Goal: Contribute content

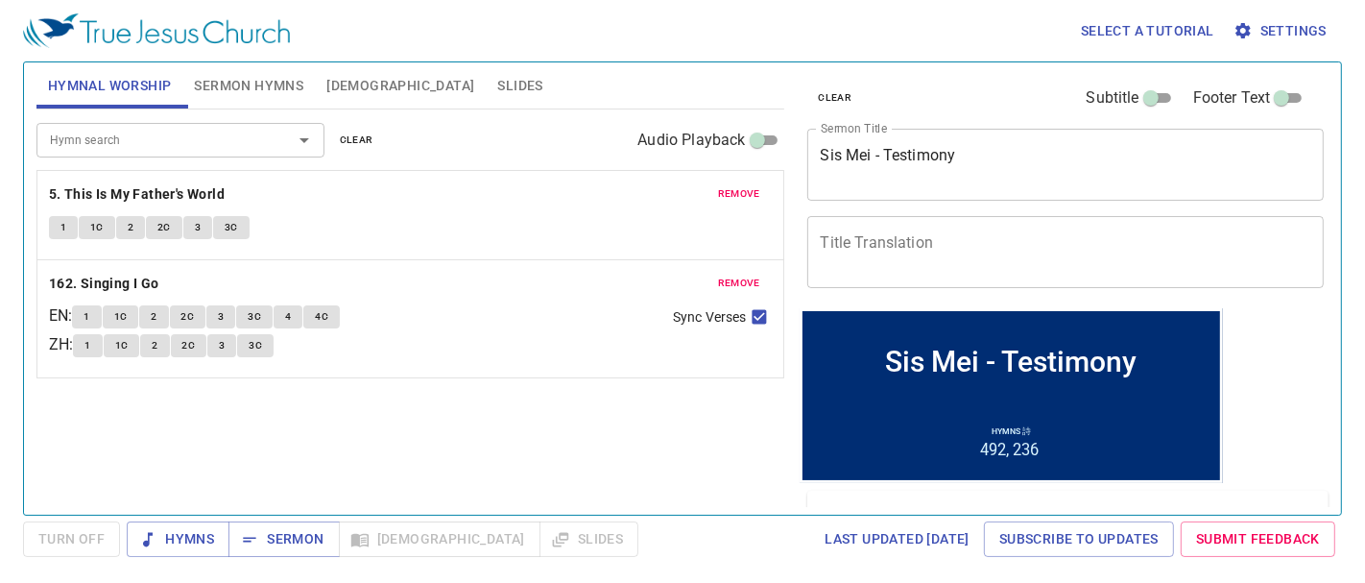
click at [744, 196] on span "remove" at bounding box center [739, 193] width 42 height 17
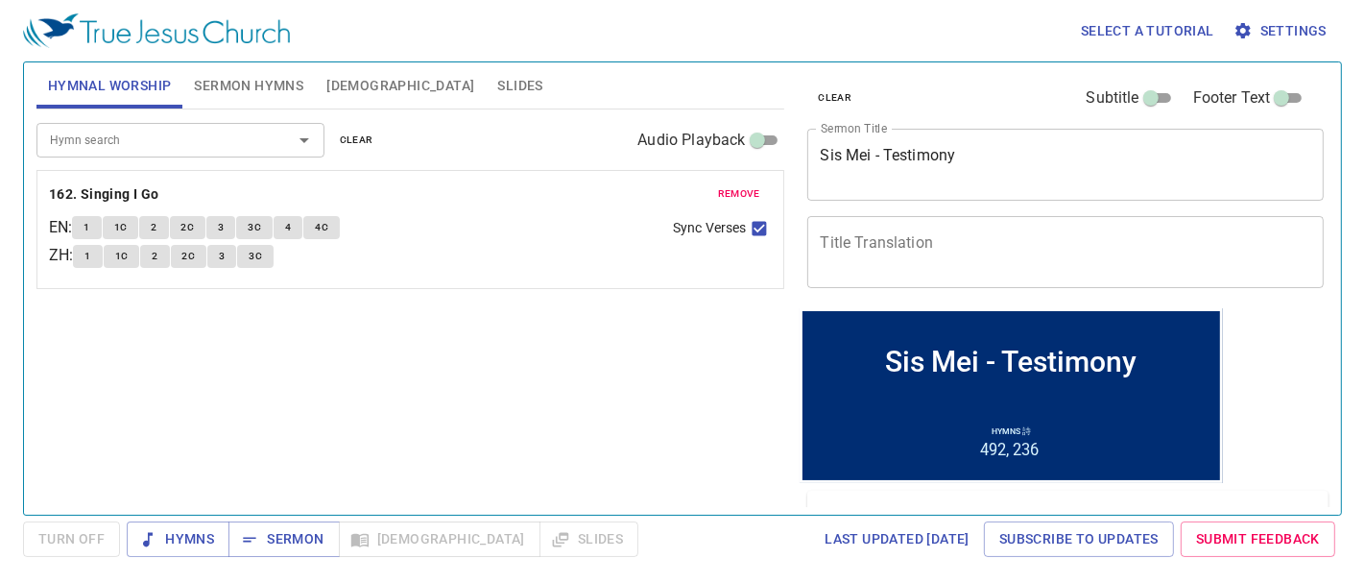
click at [740, 194] on span "remove" at bounding box center [739, 193] width 42 height 17
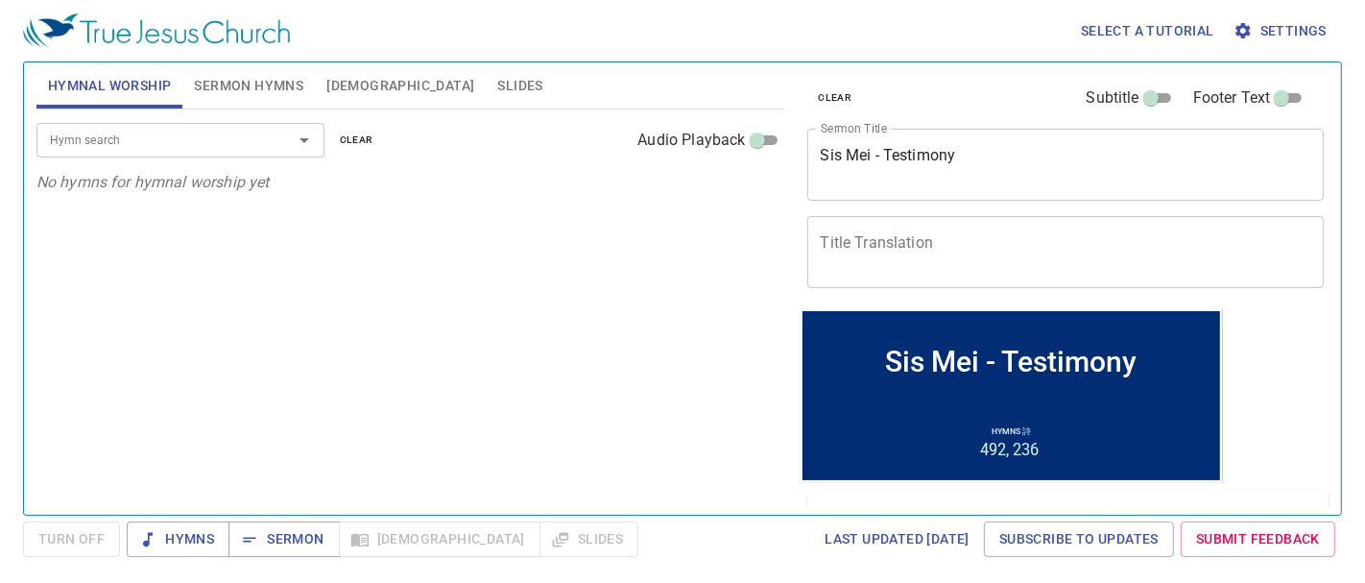
click at [181, 135] on input "Hymn search" at bounding box center [152, 140] width 220 height 22
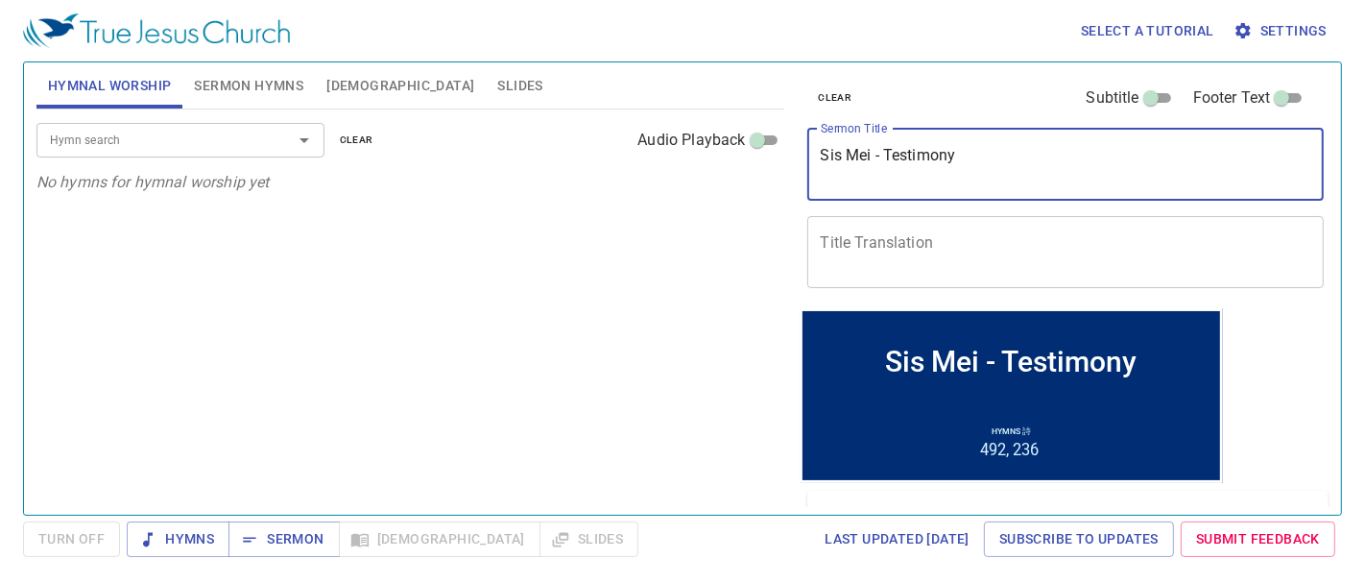
drag, startPoint x: 964, startPoint y: 158, endPoint x: 783, endPoint y: 150, distance: 180.7
click at [783, 150] on div "Hymnal Worship Sermon Hymns Bible Slides Hymn search Hymn search clear Audio Pl…" at bounding box center [683, 281] width 1308 height 452
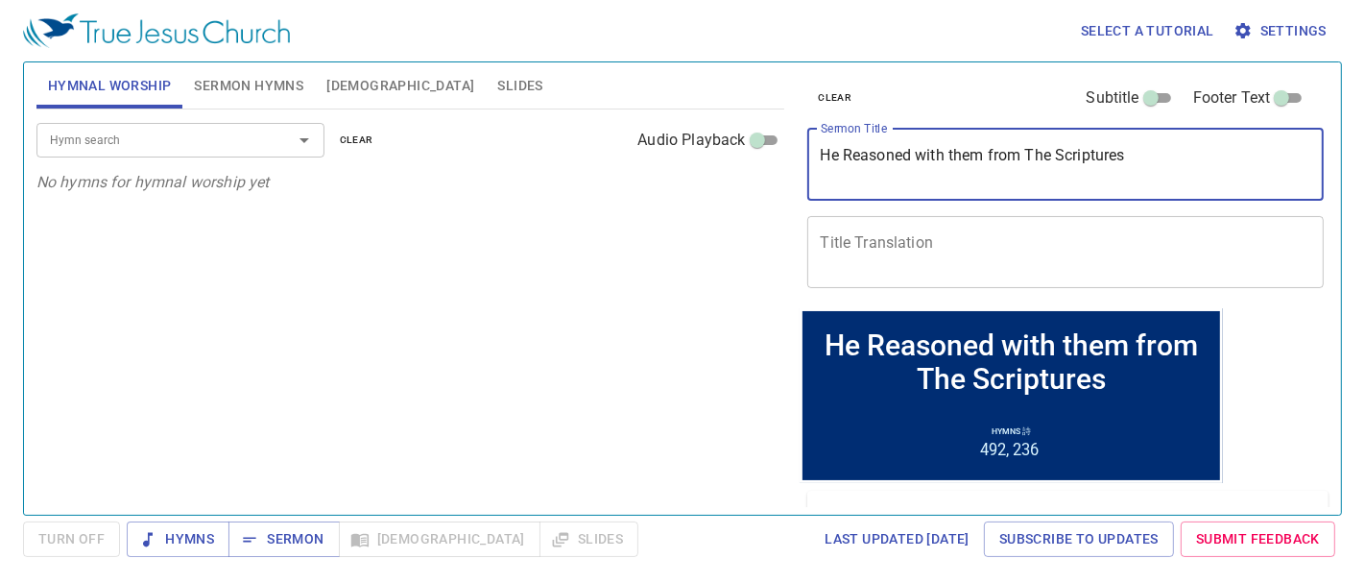
type textarea "He Reasoned with them from The Scriptures"
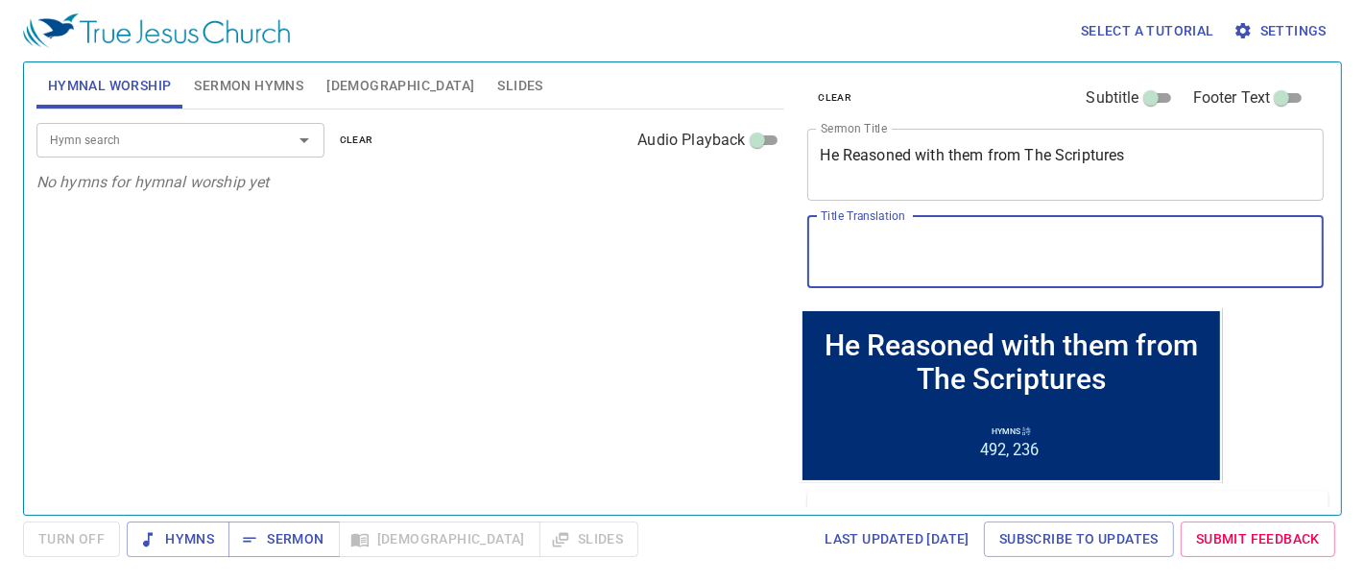
click at [880, 257] on textarea "Title Translation" at bounding box center [1066, 251] width 491 height 36
paste textarea "他根据[DEMOGRAPHIC_DATA]与他们推理"
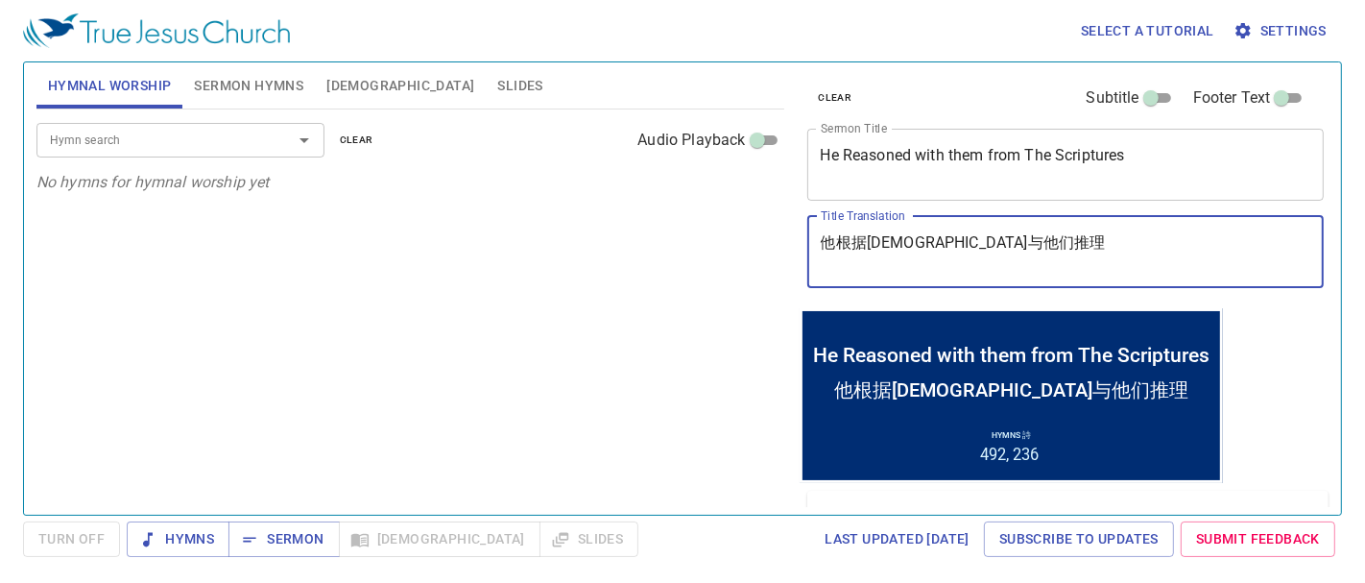
type textarea "他根据[DEMOGRAPHIC_DATA]与他们推理"
click at [986, 154] on textarea "He Reasoned with them from The Scriptures" at bounding box center [1066, 164] width 491 height 36
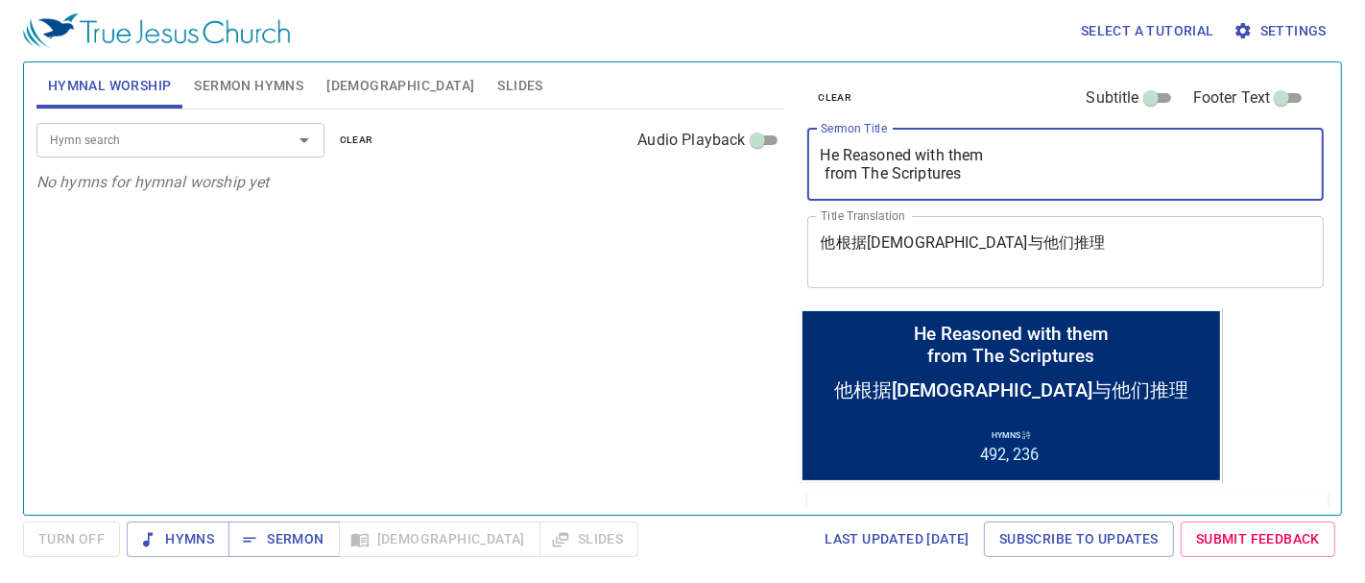
type textarea "He Reasoned with them from The Scriptures"
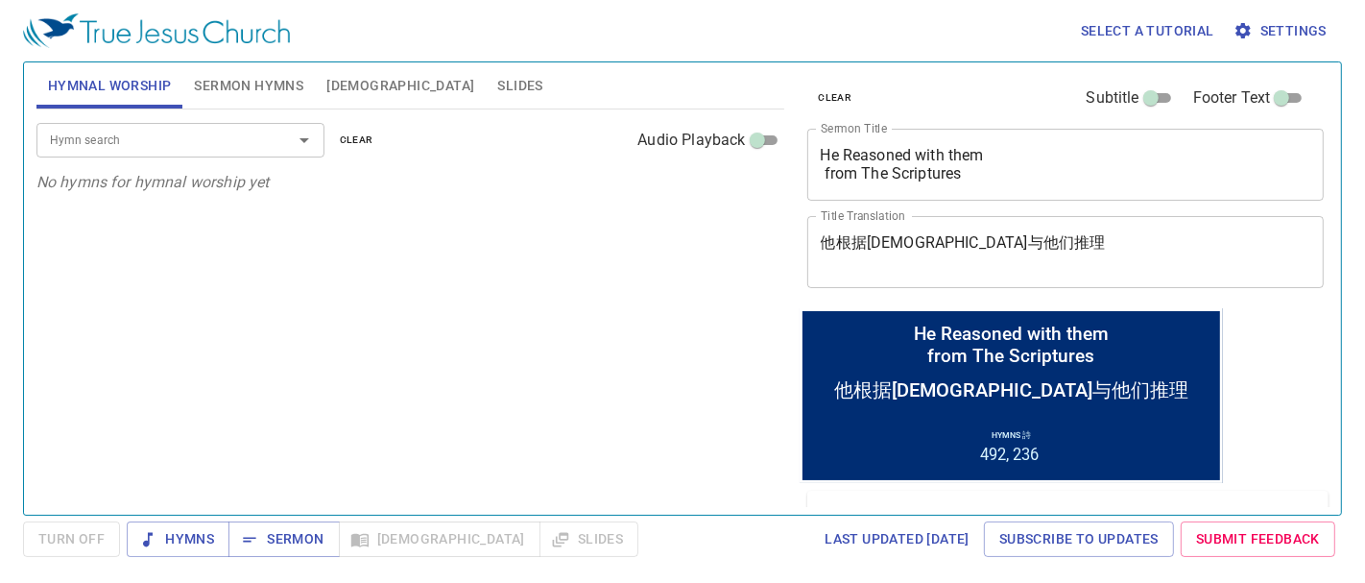
click at [999, 451] on li "492" at bounding box center [993, 454] width 29 height 18
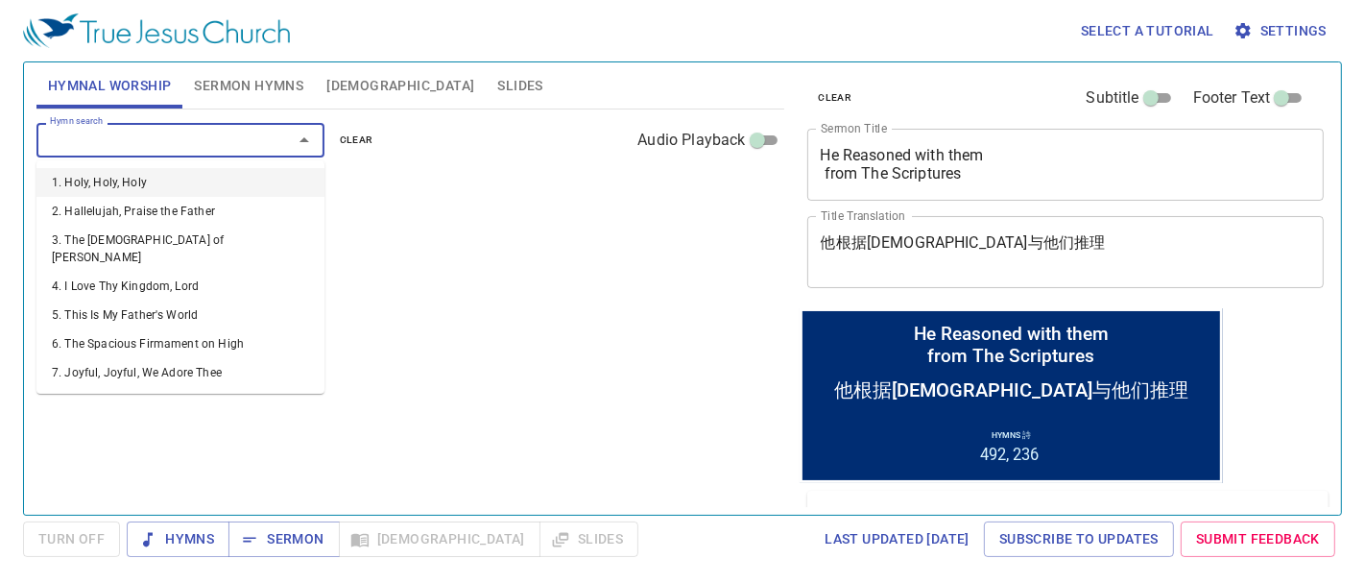
click at [59, 144] on input "Hymn search" at bounding box center [152, 140] width 220 height 22
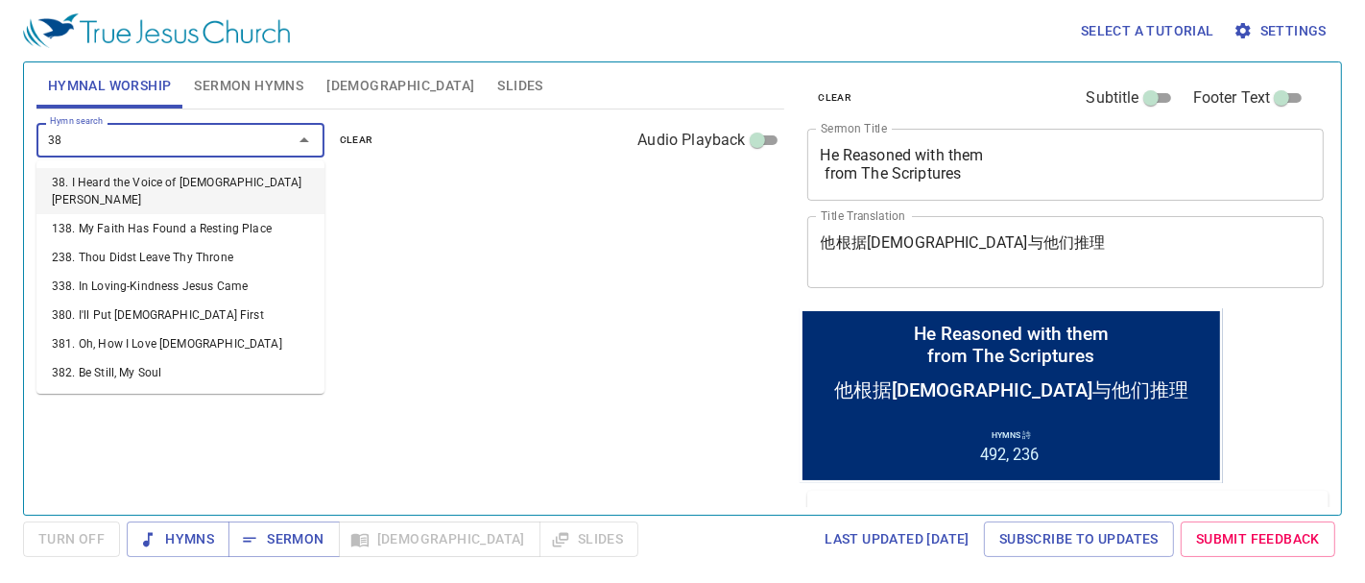
type input "387"
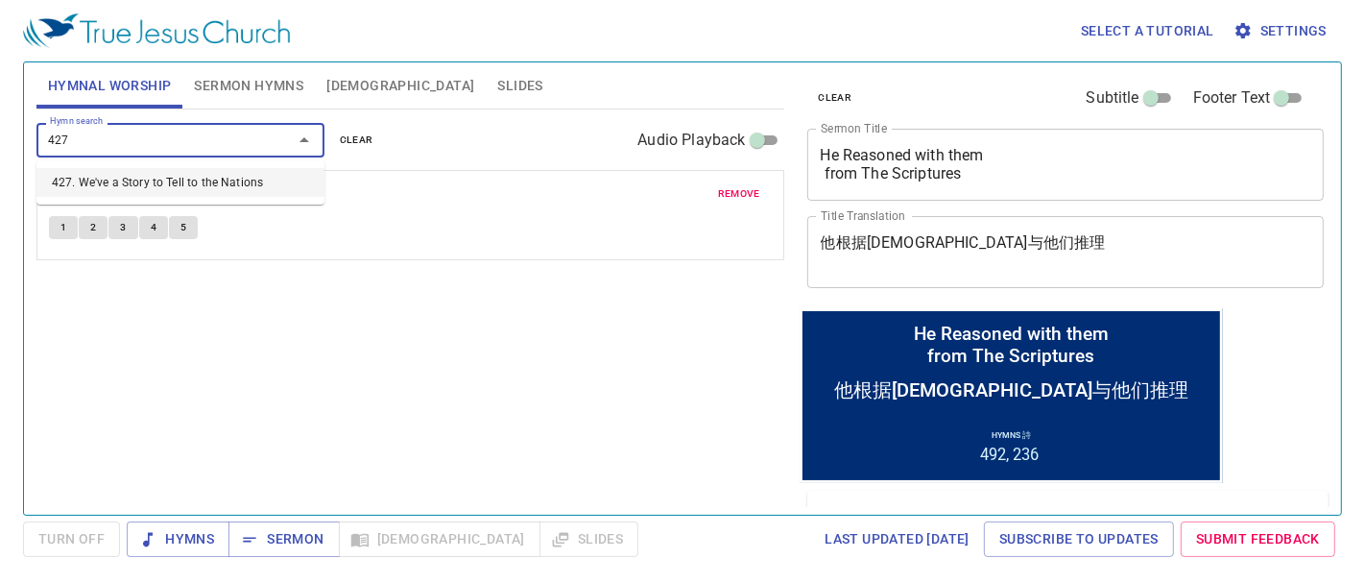
type input "427"
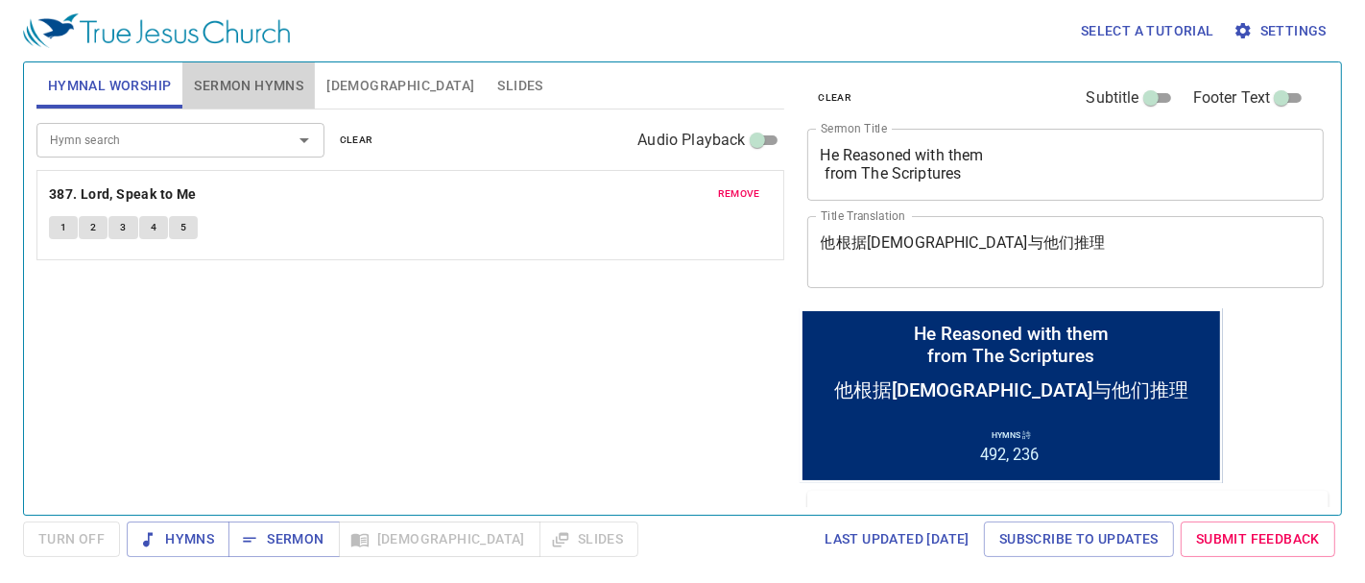
click at [281, 77] on span "Sermon Hymns" at bounding box center [248, 86] width 109 height 24
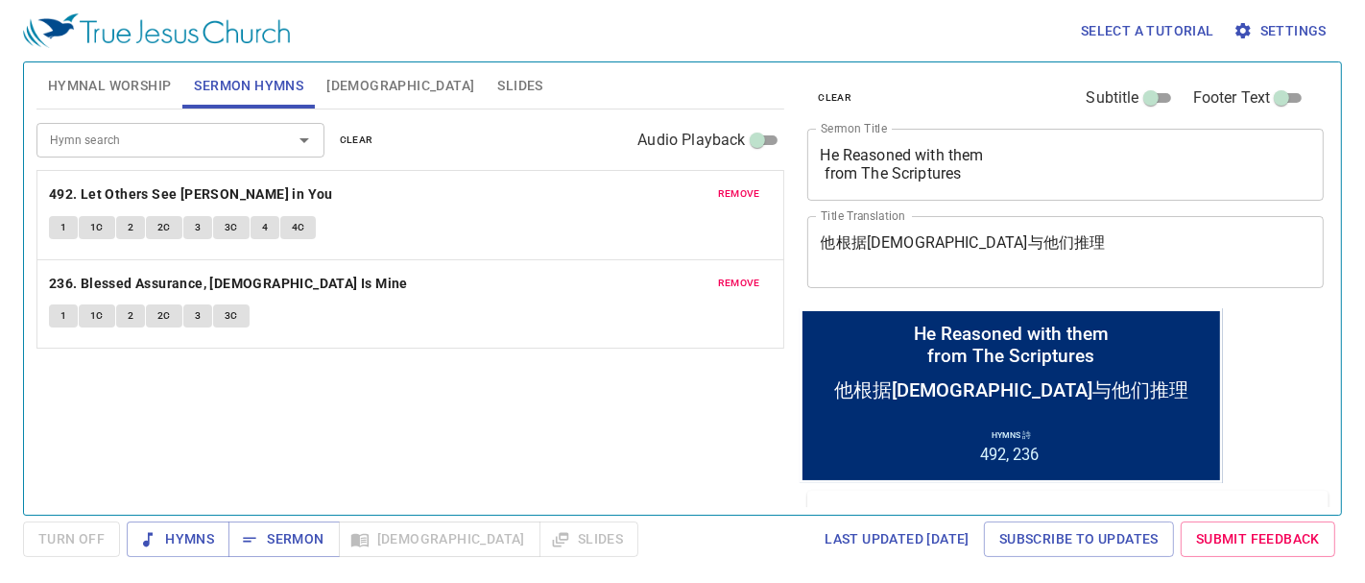
click at [123, 151] on div "Hymn search" at bounding box center [180, 140] width 288 height 34
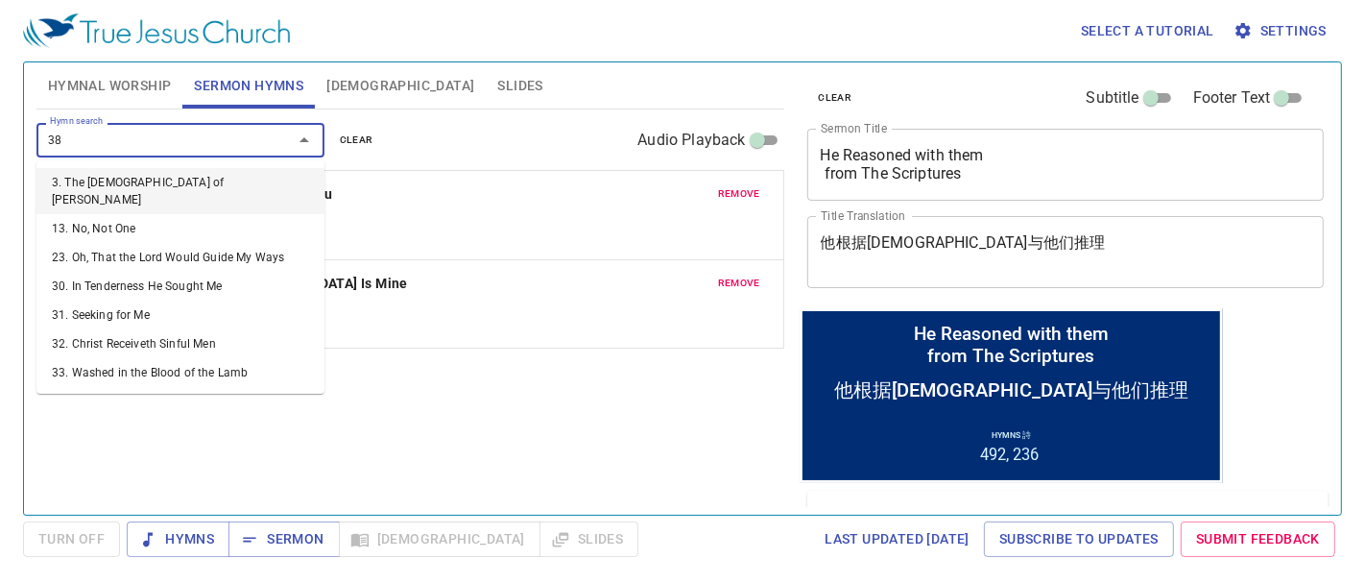
type input "387"
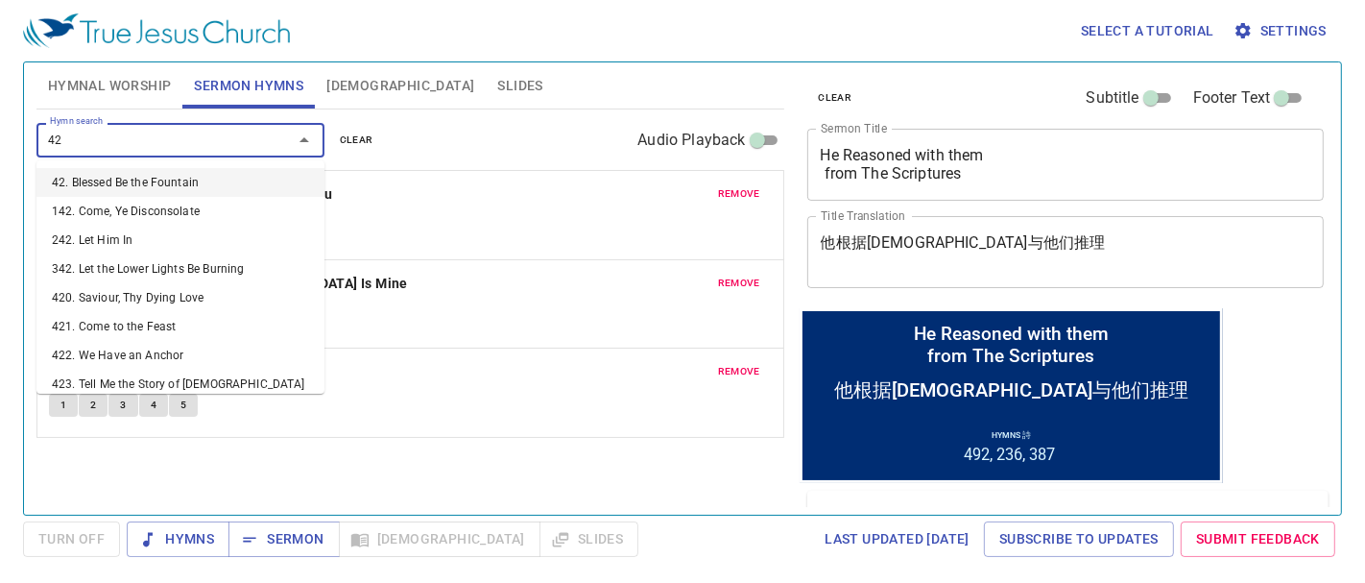
type input "427"
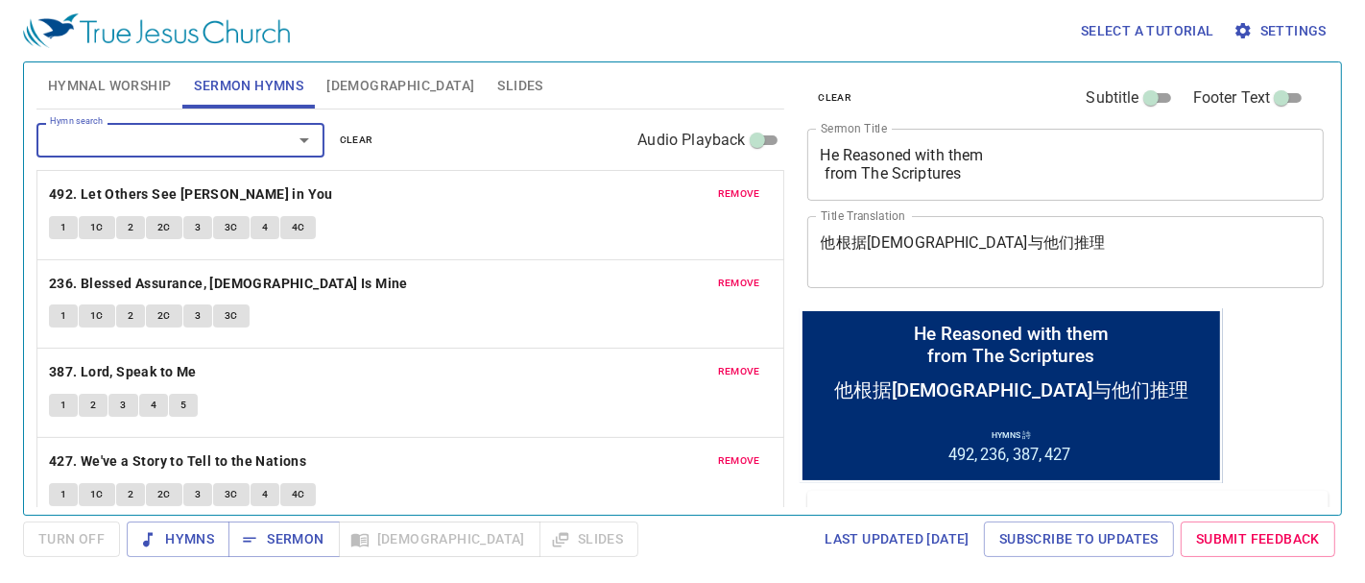
click at [710, 272] on button "remove" at bounding box center [739, 283] width 65 height 23
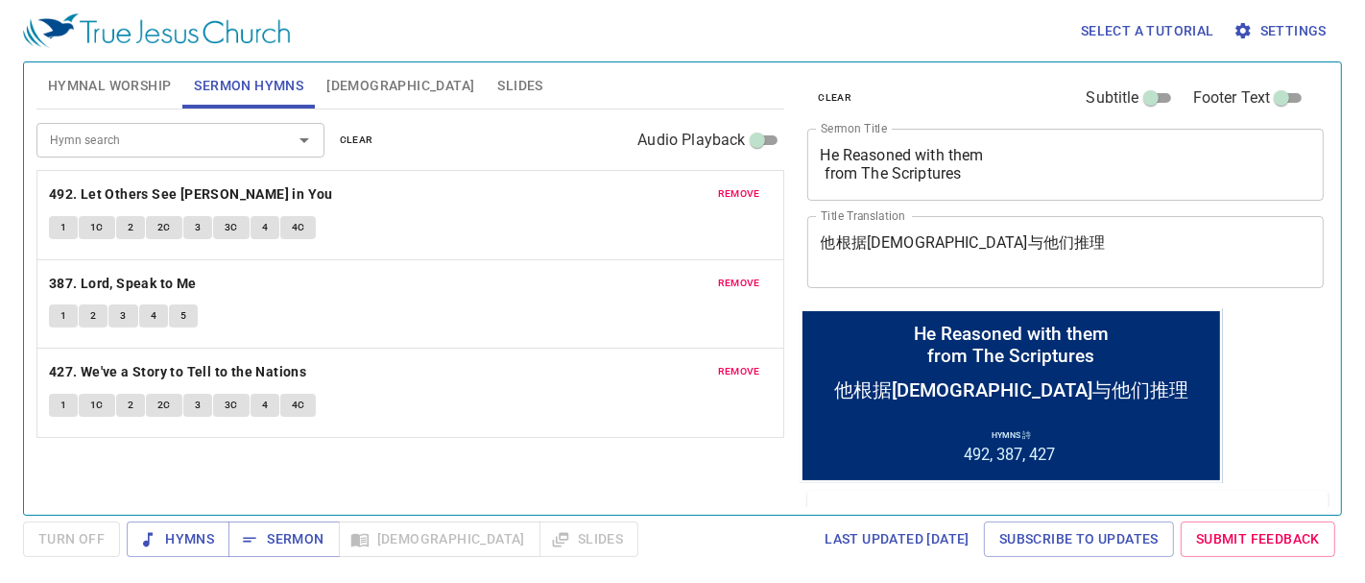
click at [730, 186] on span "remove" at bounding box center [739, 193] width 42 height 17
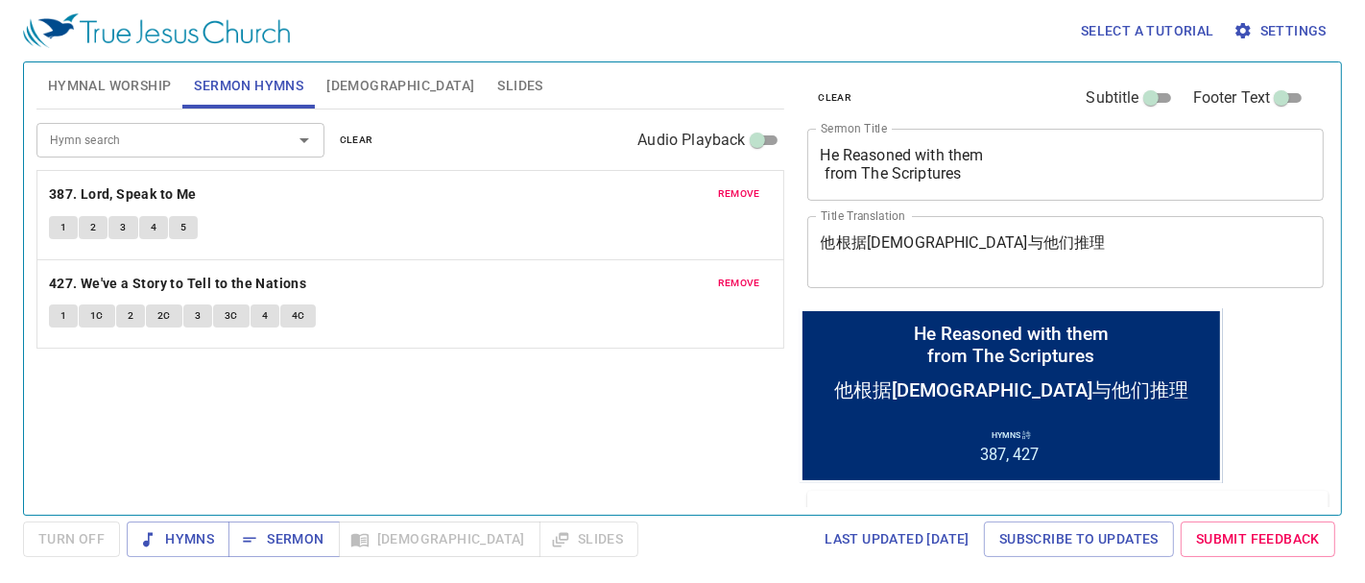
click at [140, 93] on span "Hymnal Worship" at bounding box center [110, 86] width 124 height 24
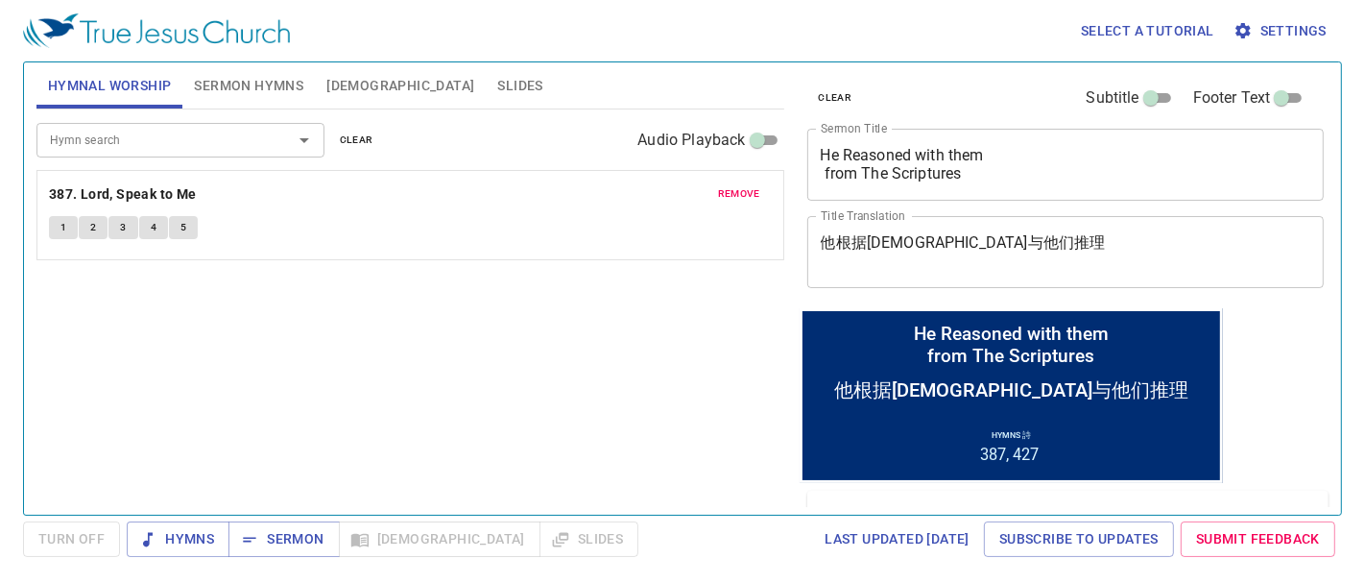
click at [745, 193] on span "remove" at bounding box center [739, 193] width 42 height 17
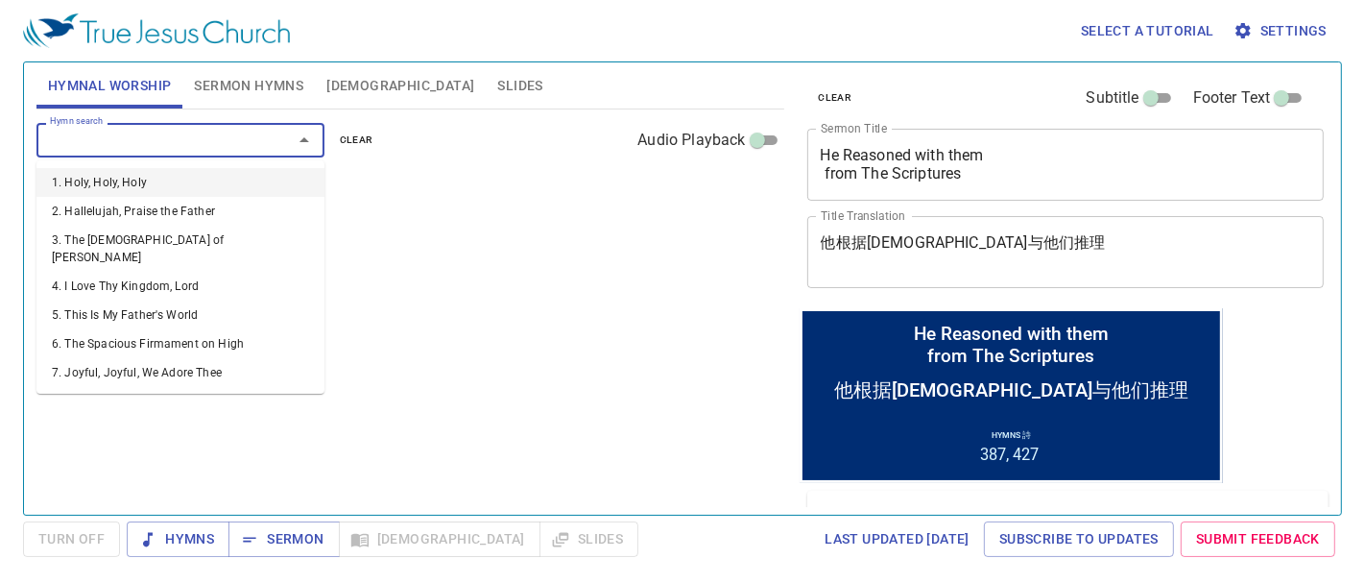
click at [123, 142] on input "Hymn search" at bounding box center [152, 140] width 220 height 22
type input "187"
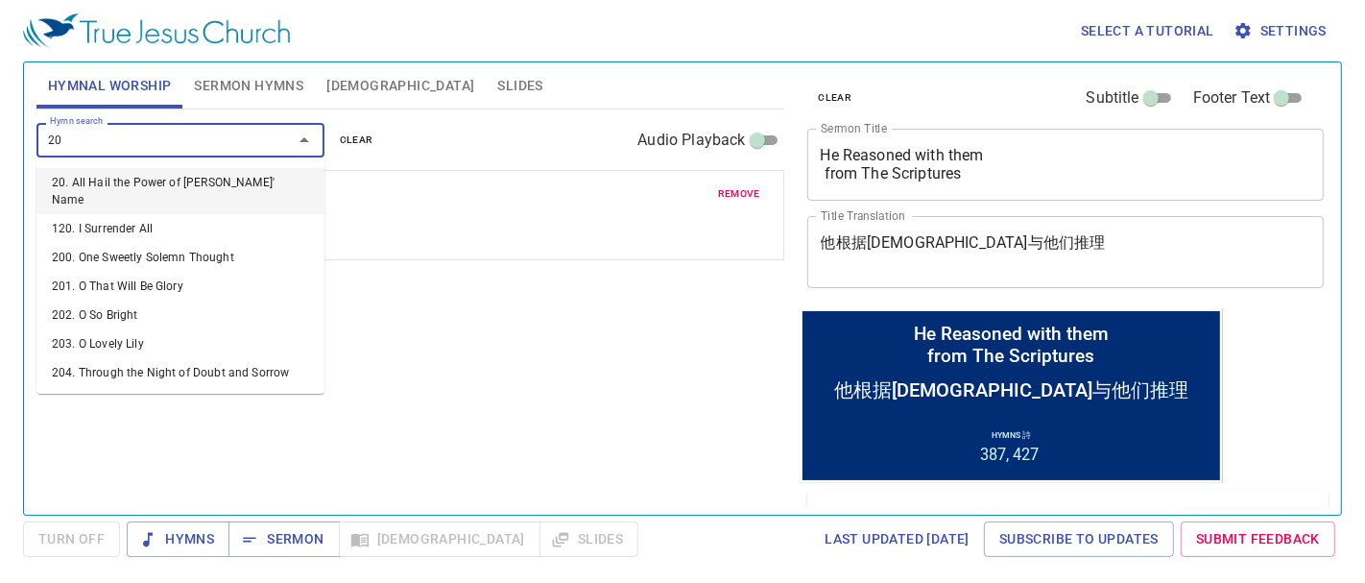
type input "200"
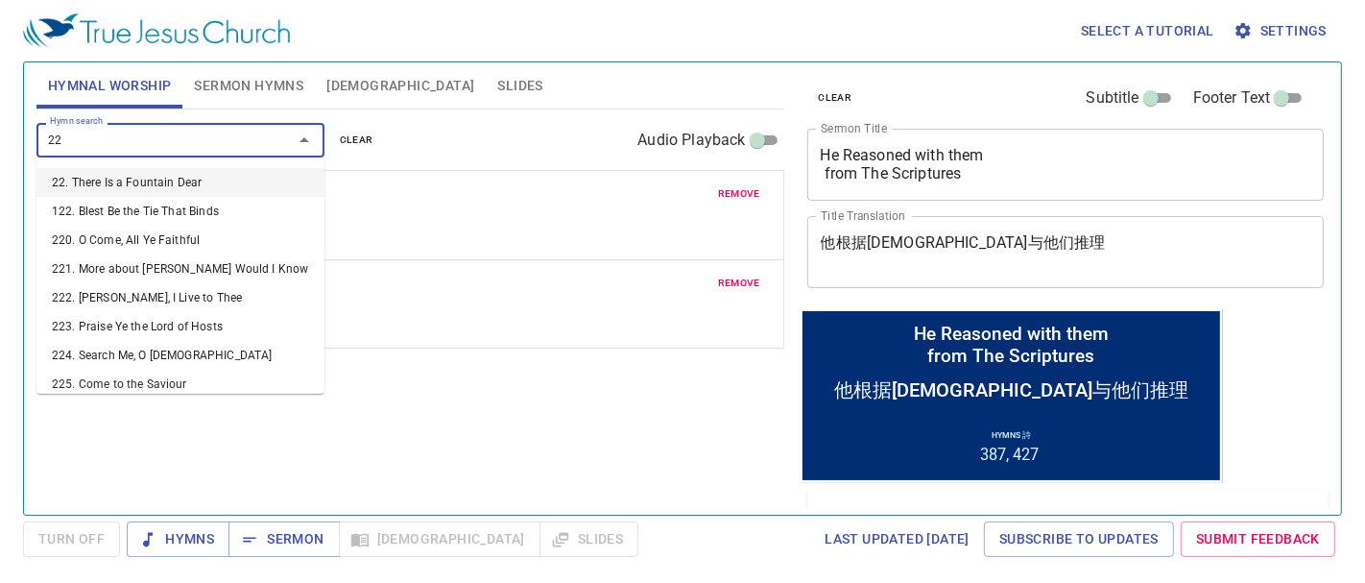
type input "228"
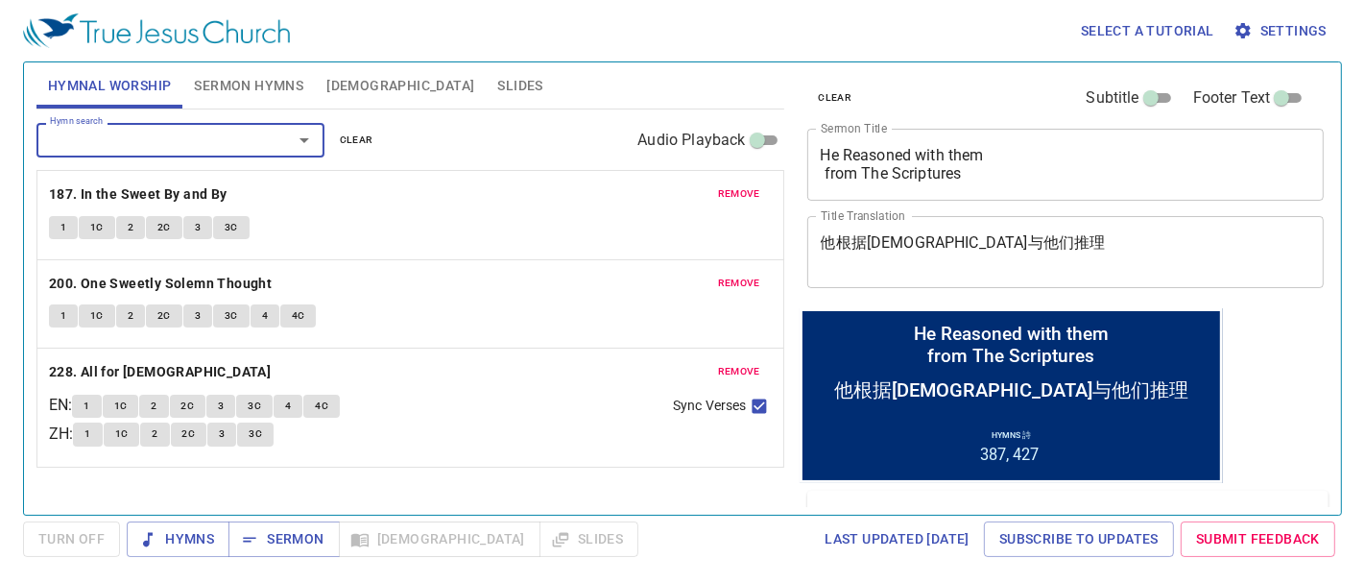
click at [497, 84] on span "Slides" at bounding box center [519, 86] width 45 height 24
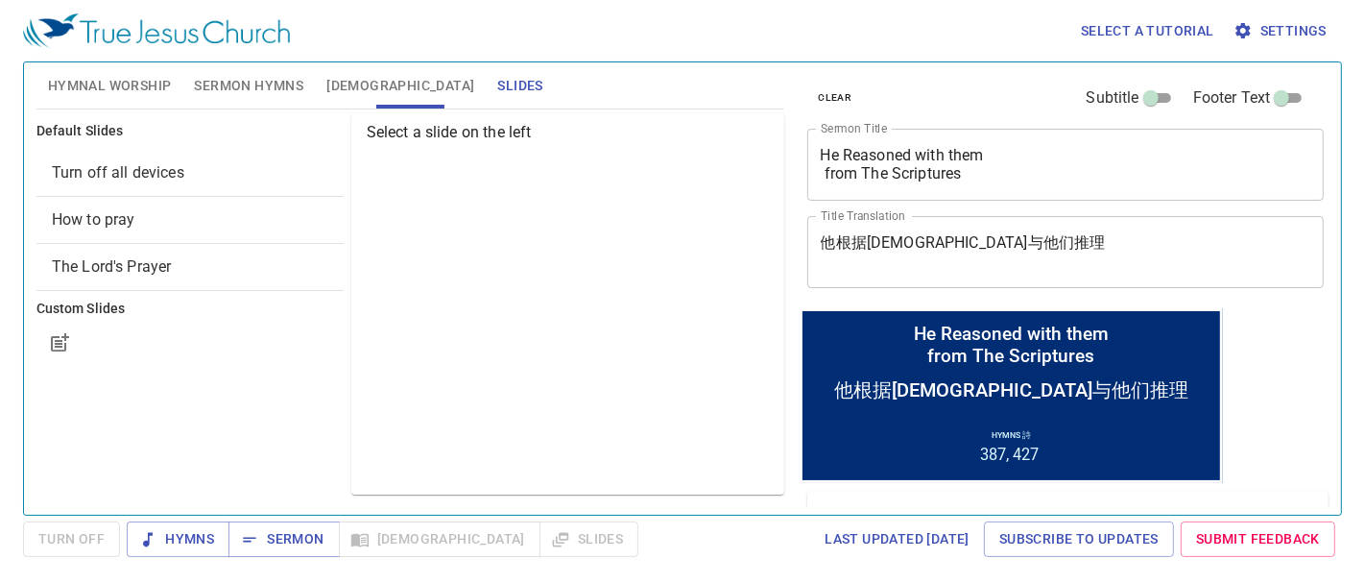
click at [142, 209] on span "How to pray" at bounding box center [190, 219] width 277 height 23
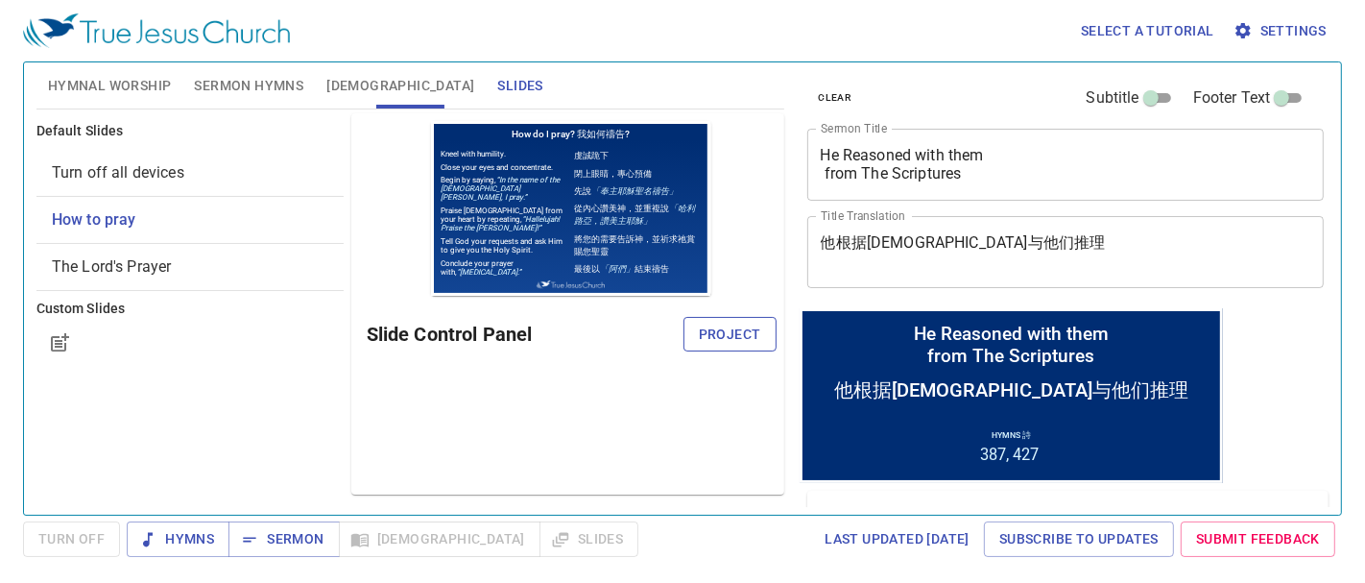
click at [713, 341] on span "Project" at bounding box center [730, 335] width 62 height 24
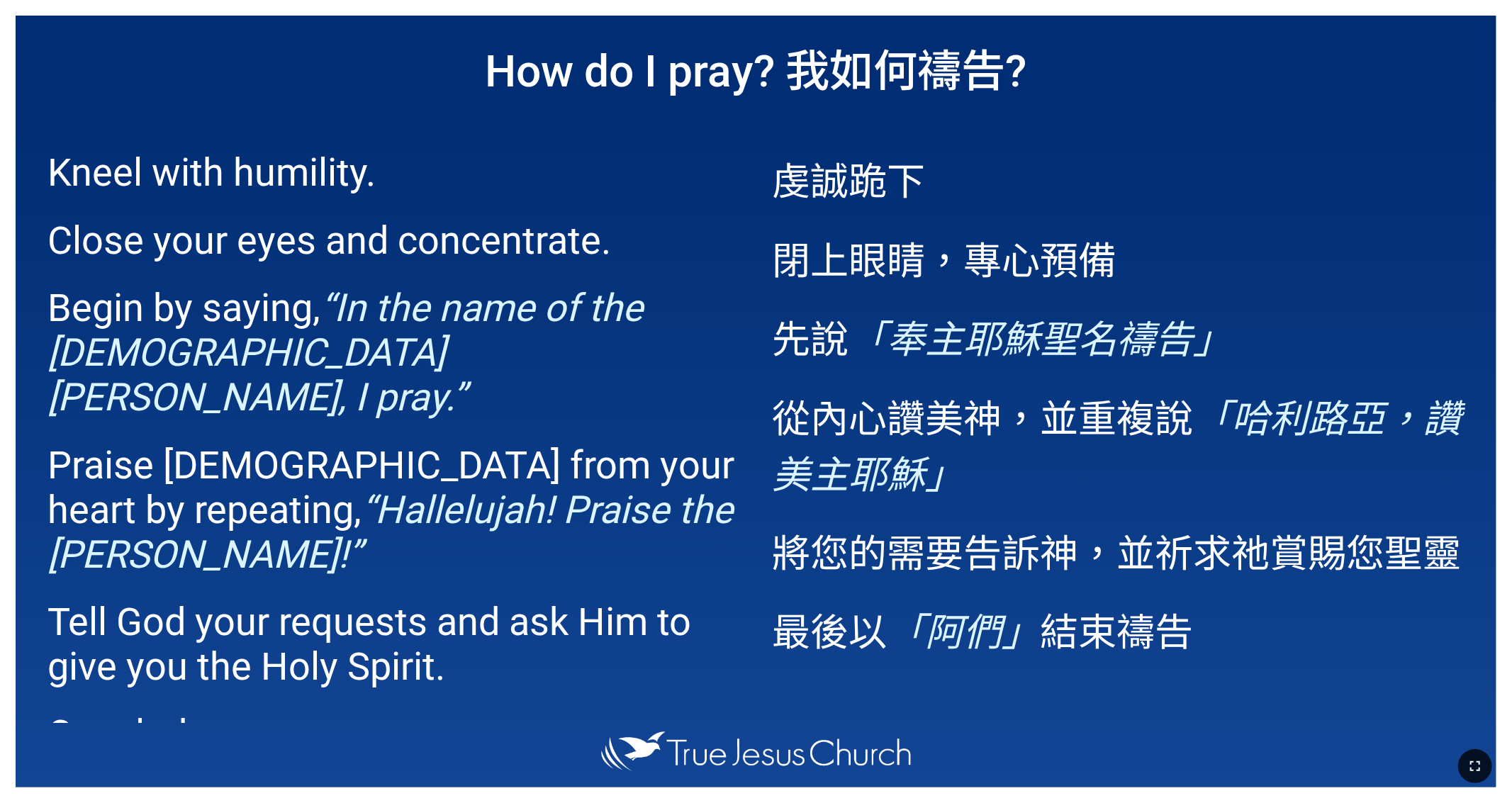
click at [997, 509] on icon "button" at bounding box center [1474, 765] width 10 height 10
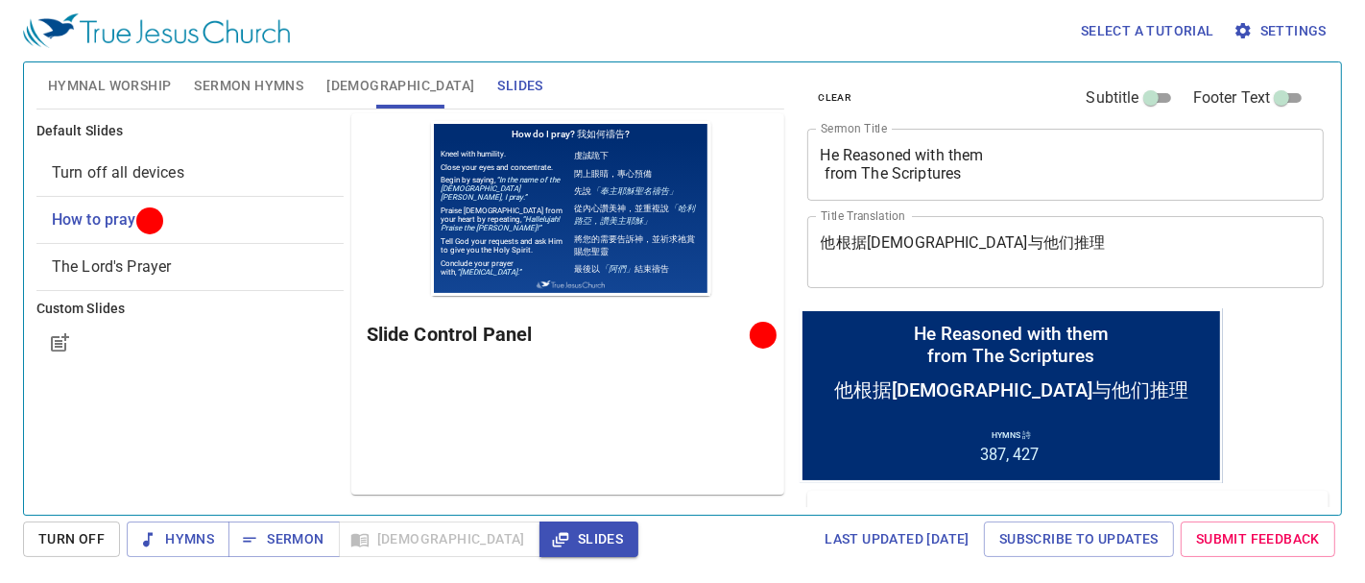
drag, startPoint x: 866, startPoint y: 172, endPoint x: 873, endPoint y: 187, distance: 16.8
click at [866, 172] on textarea "He Reasoned with them from The Scriptures" at bounding box center [1066, 164] width 491 height 36
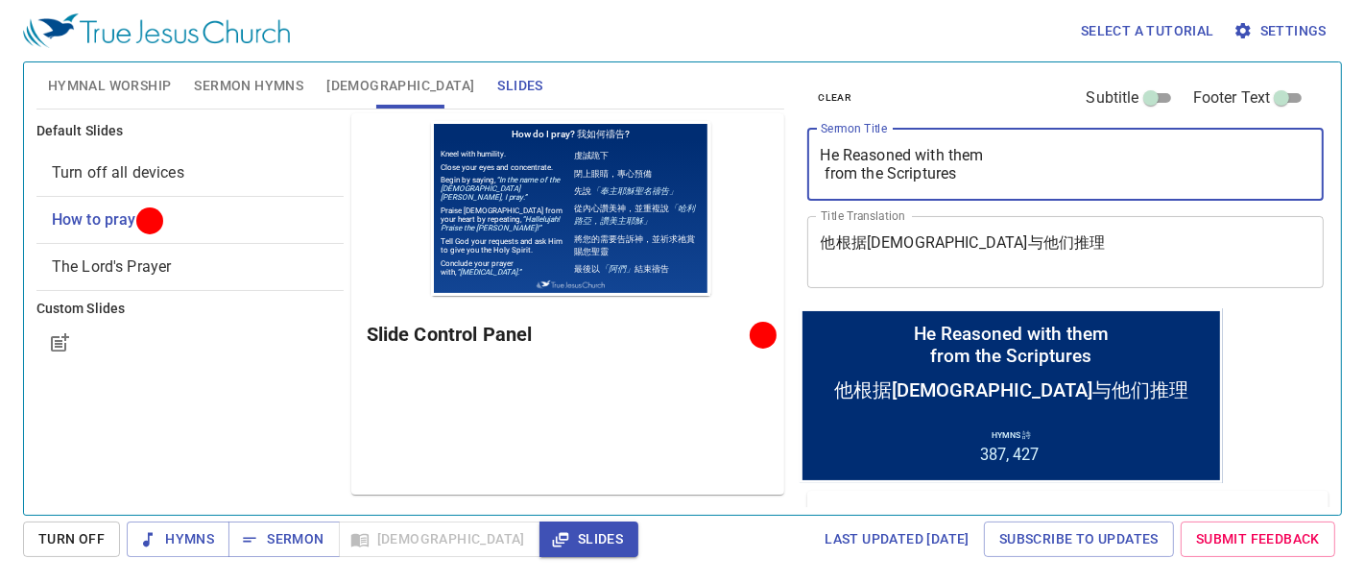
click at [957, 152] on textarea "He Reasoned with them from the Scriptures" at bounding box center [1066, 164] width 491 height 36
type textarea "He Reasoned with Them from the Scriptures"
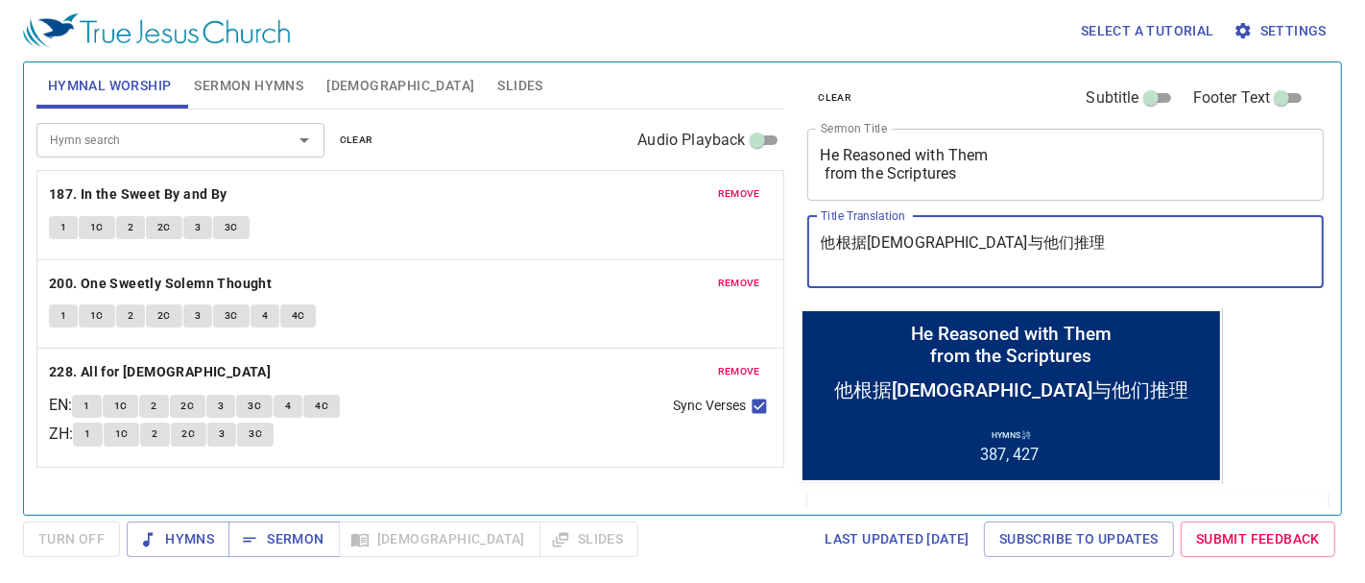
drag, startPoint x: 1062, startPoint y: 258, endPoint x: 590, endPoint y: 223, distance: 473.7
click at [590, 223] on div "Hymnal Worship Sermon Hymns [DEMOGRAPHIC_DATA] Slides Hymn search Hymn search c…" at bounding box center [683, 281] width 1308 height 452
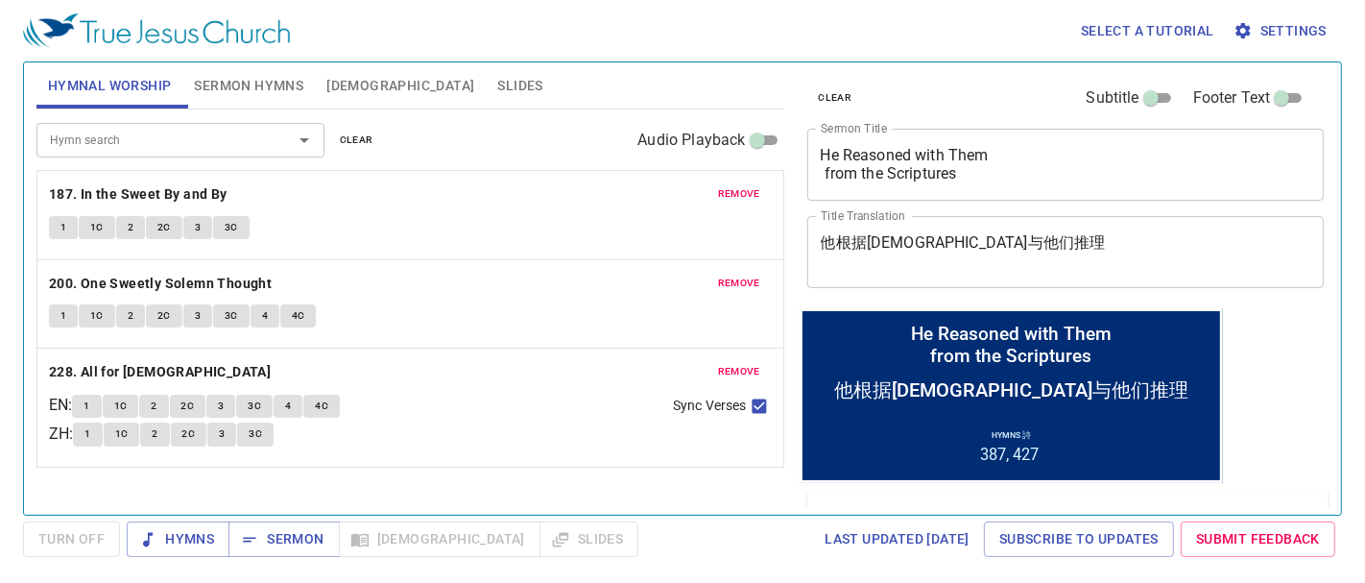
drag, startPoint x: 1006, startPoint y: 187, endPoint x: 808, endPoint y: 153, distance: 200.8
click at [808, 153] on div "He Reasoned with Them from the Scriptures x Sermon Title" at bounding box center [1066, 165] width 518 height 72
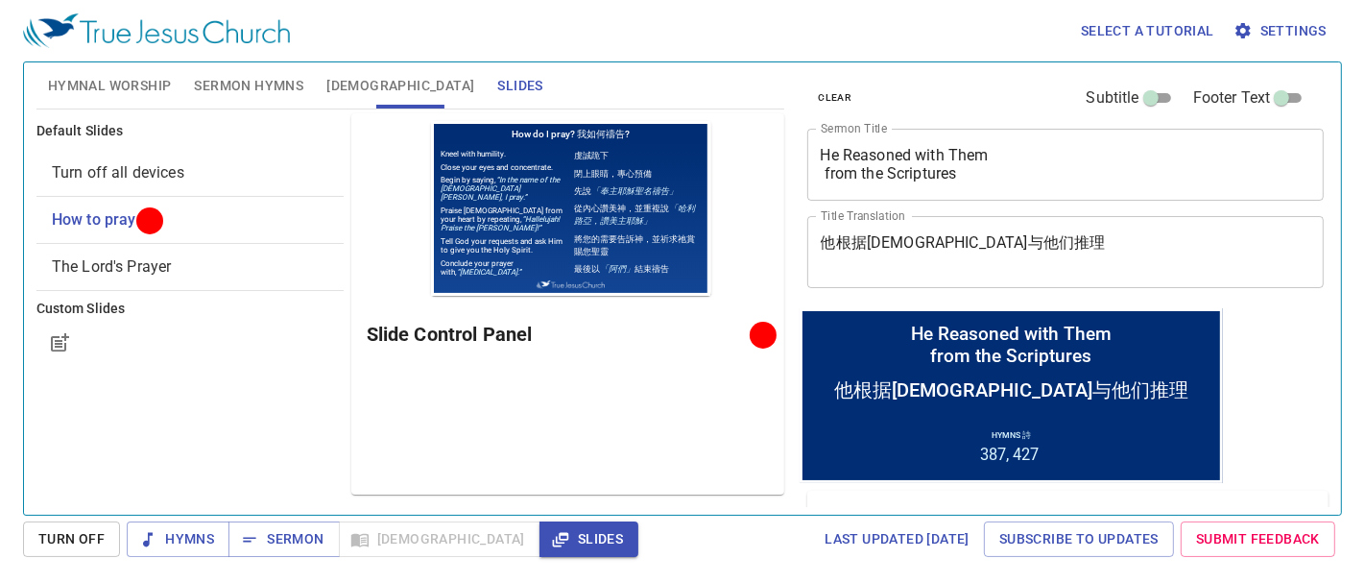
drag, startPoint x: 197, startPoint y: 542, endPoint x: 177, endPoint y: 139, distance: 402.8
click at [197, 542] on span "Hymns" at bounding box center [178, 539] width 72 height 24
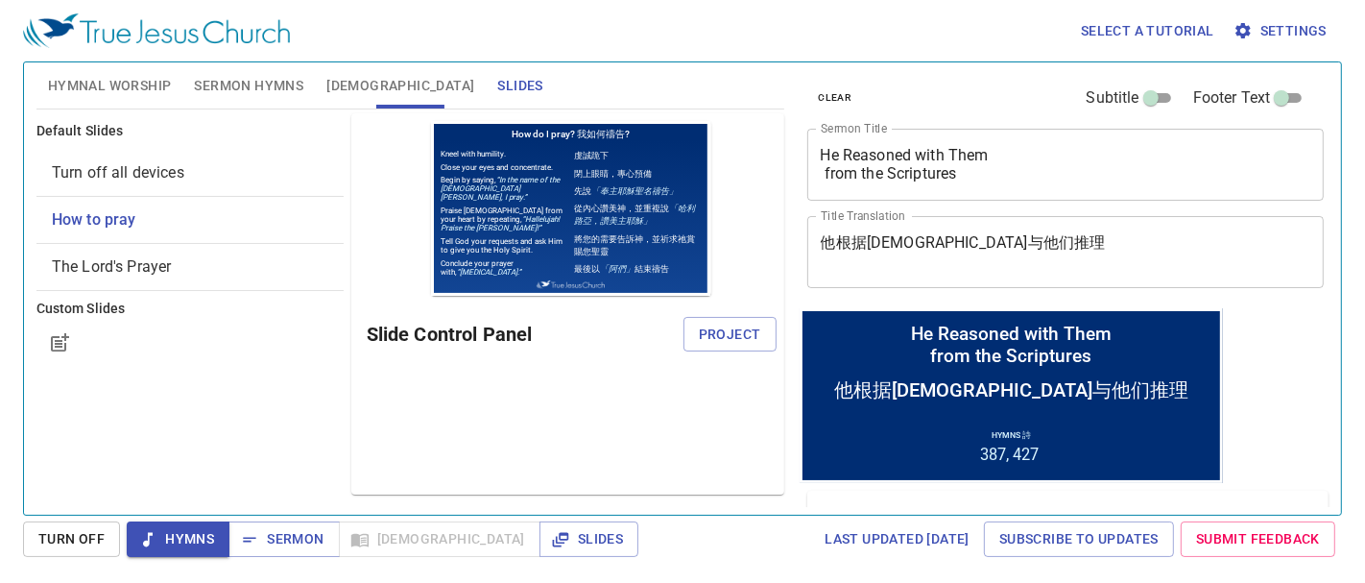
click at [91, 86] on span "Hymnal Worship" at bounding box center [110, 86] width 124 height 24
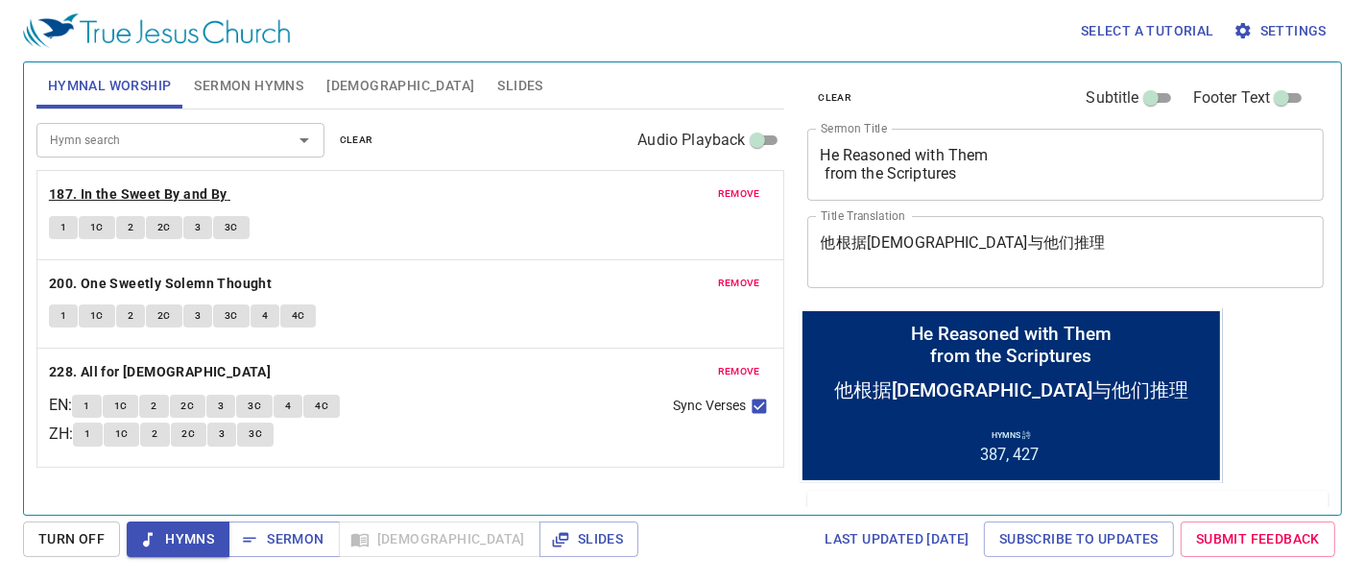
click at [161, 193] on b "187. In the Sweet By and By" at bounding box center [138, 194] width 179 height 24
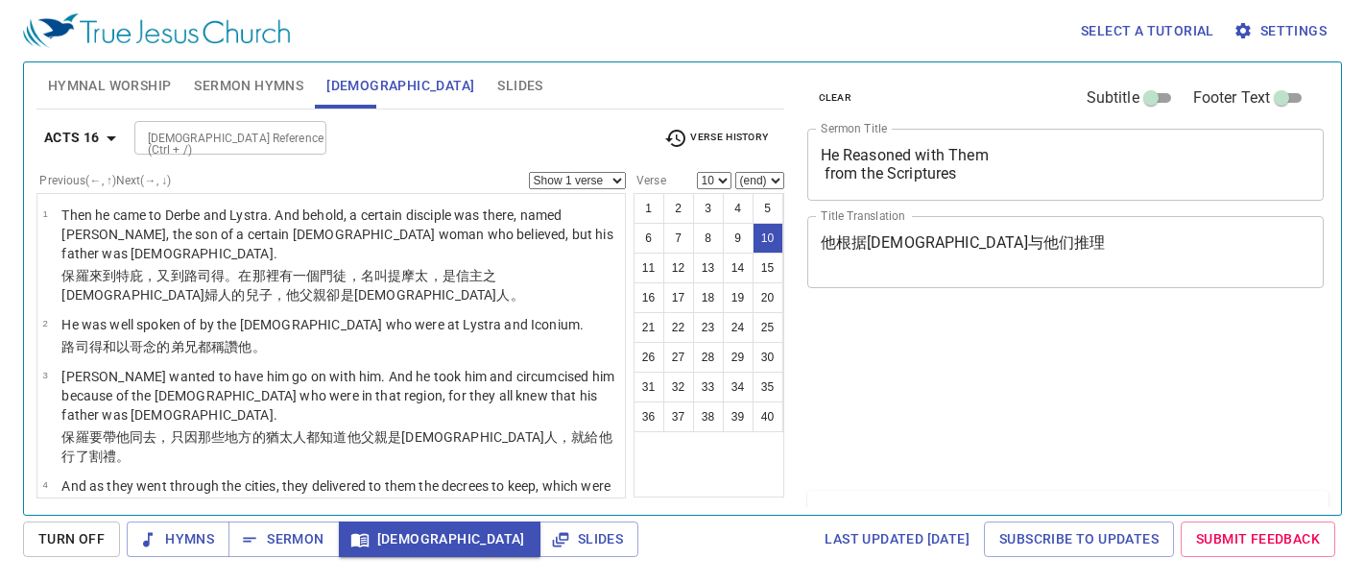
select select "10"
select select "19"
select select "31"
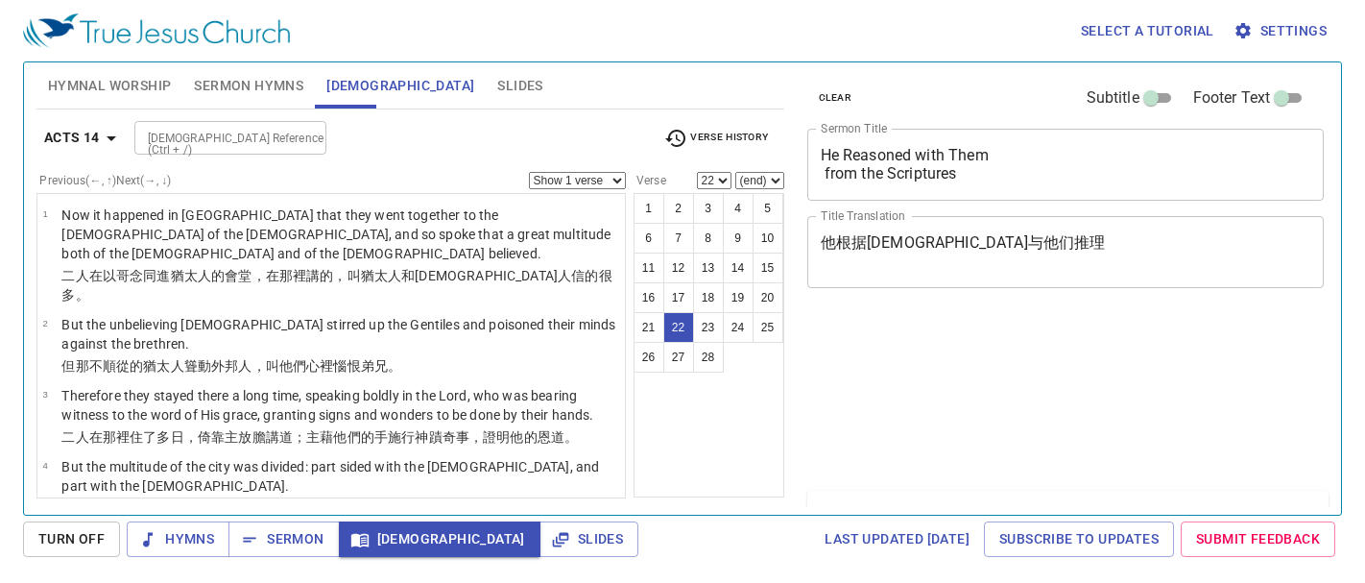
select select "22"
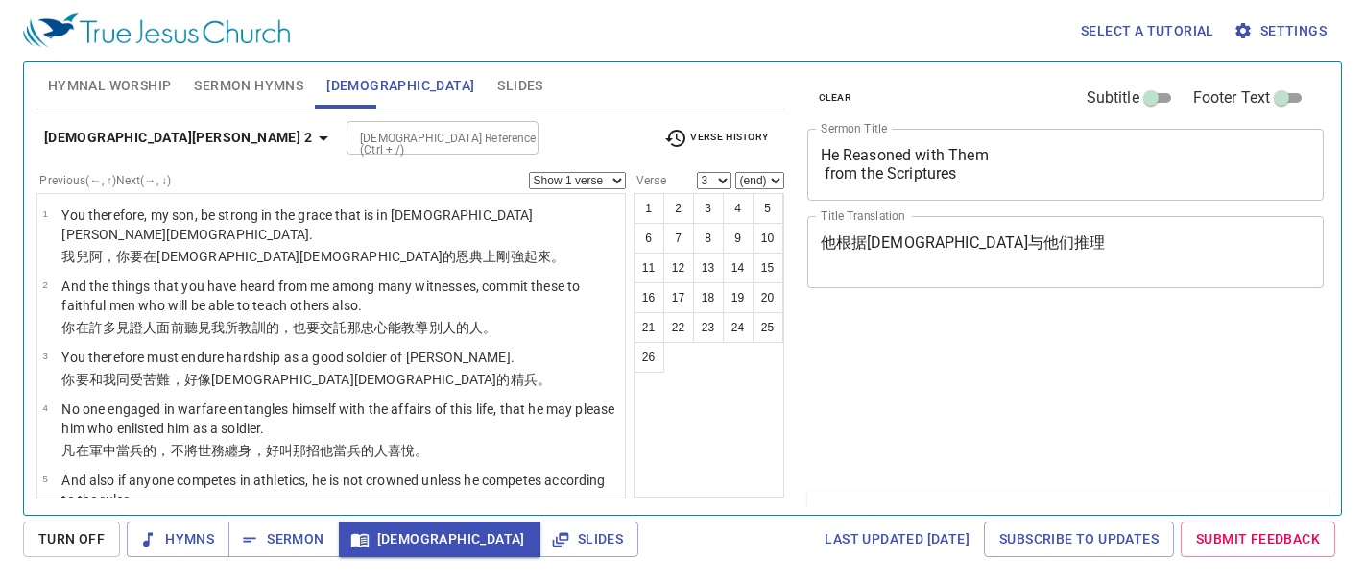
select select "3"
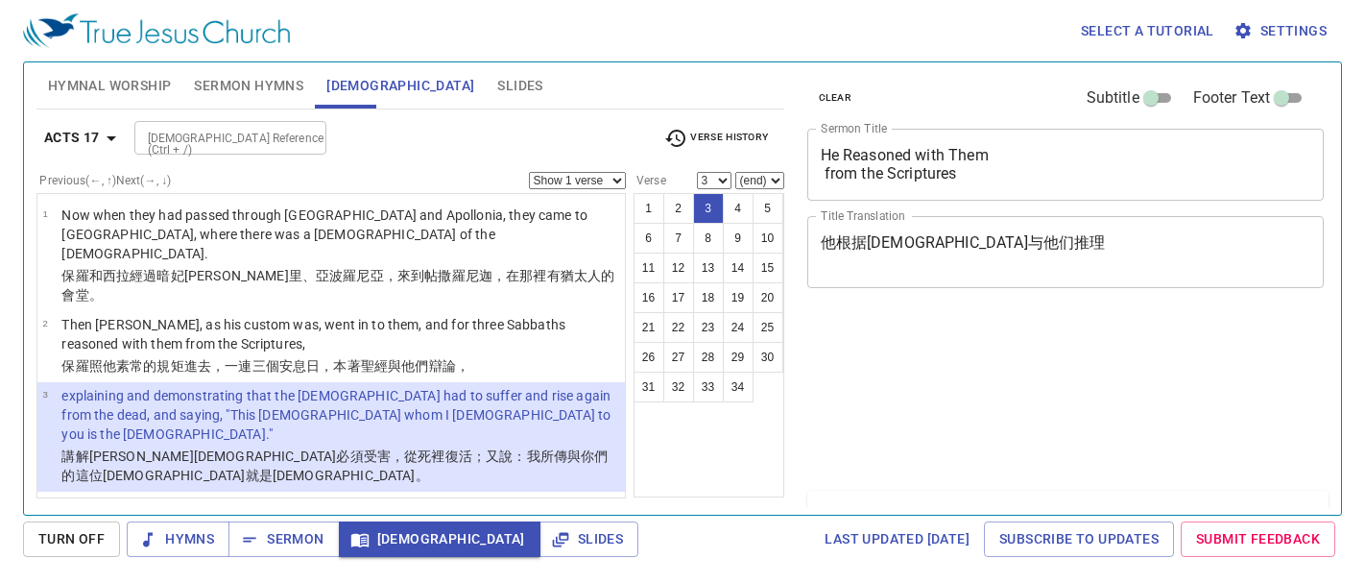
select select "3"
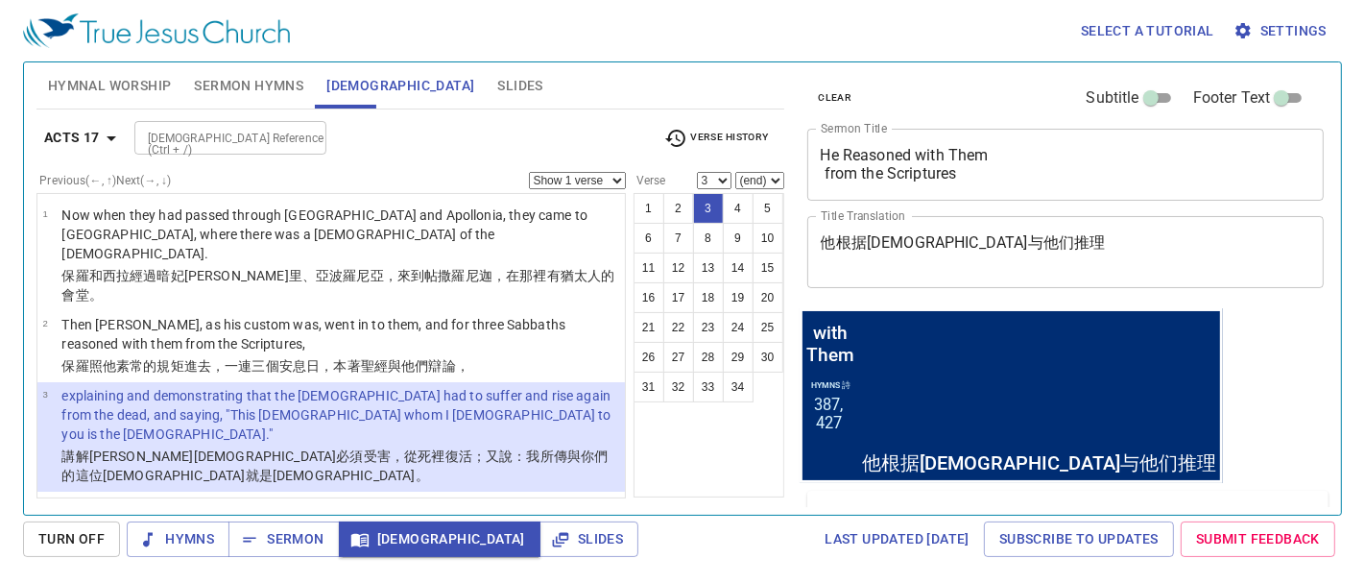
click at [191, 136] on input "[DEMOGRAPHIC_DATA] Reference (Ctrl + /)" at bounding box center [214, 138] width 149 height 22
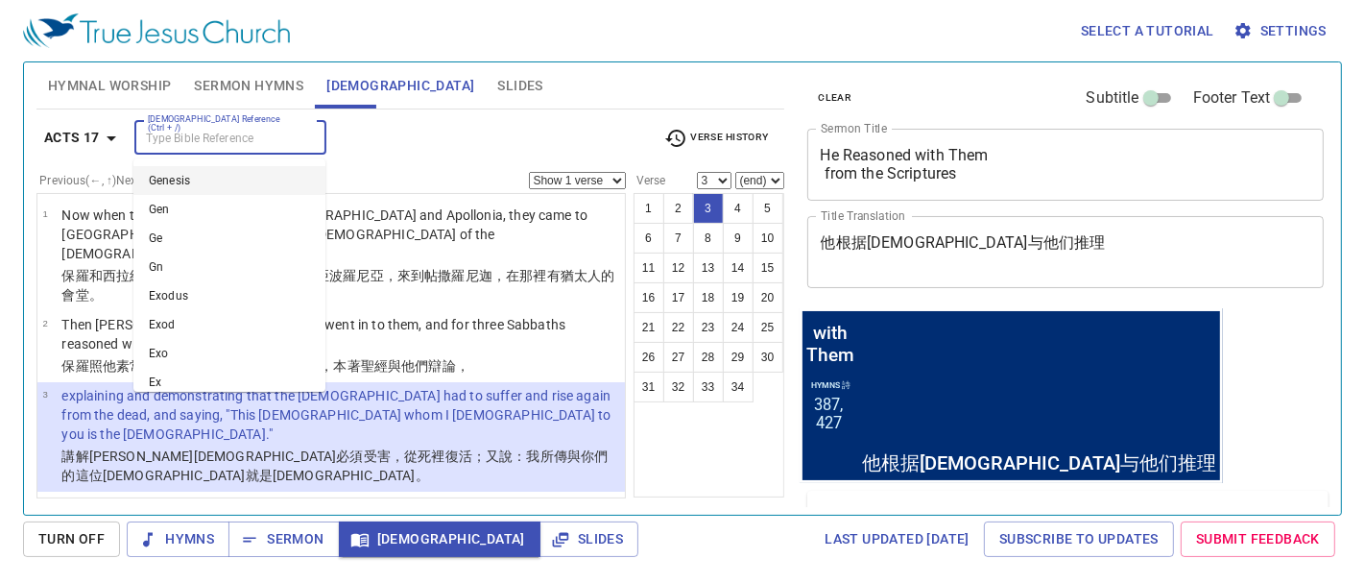
scroll to position [33, 0]
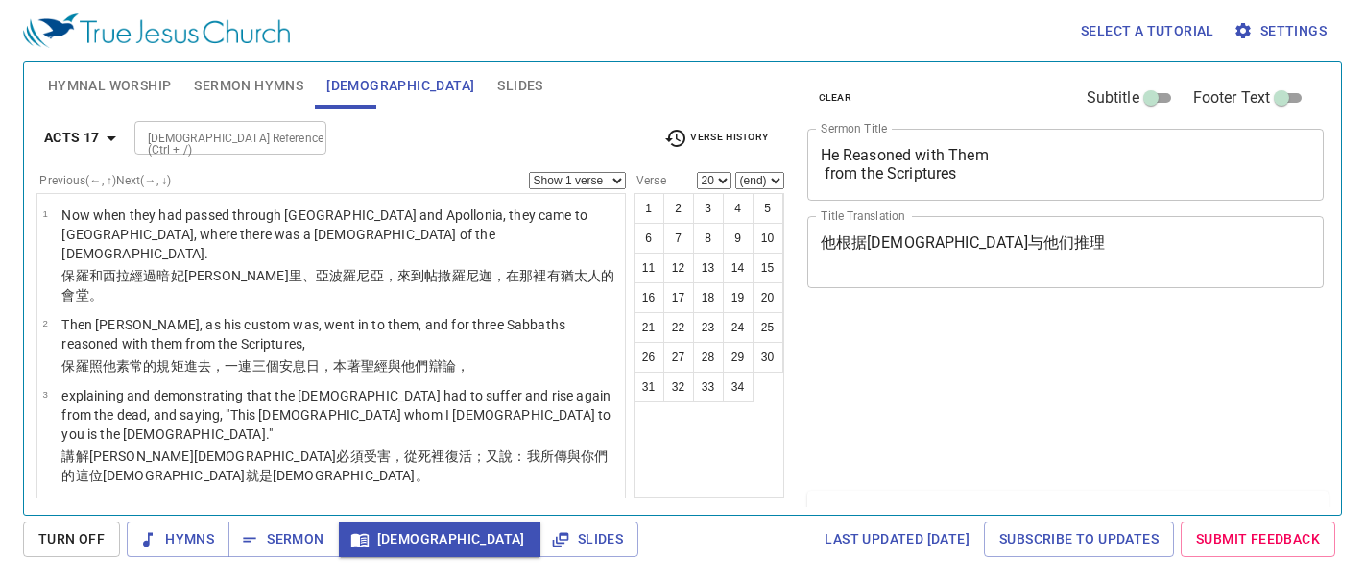
select select "20"
select select "22"
select select "31"
